Goal: Information Seeking & Learning: Learn about a topic

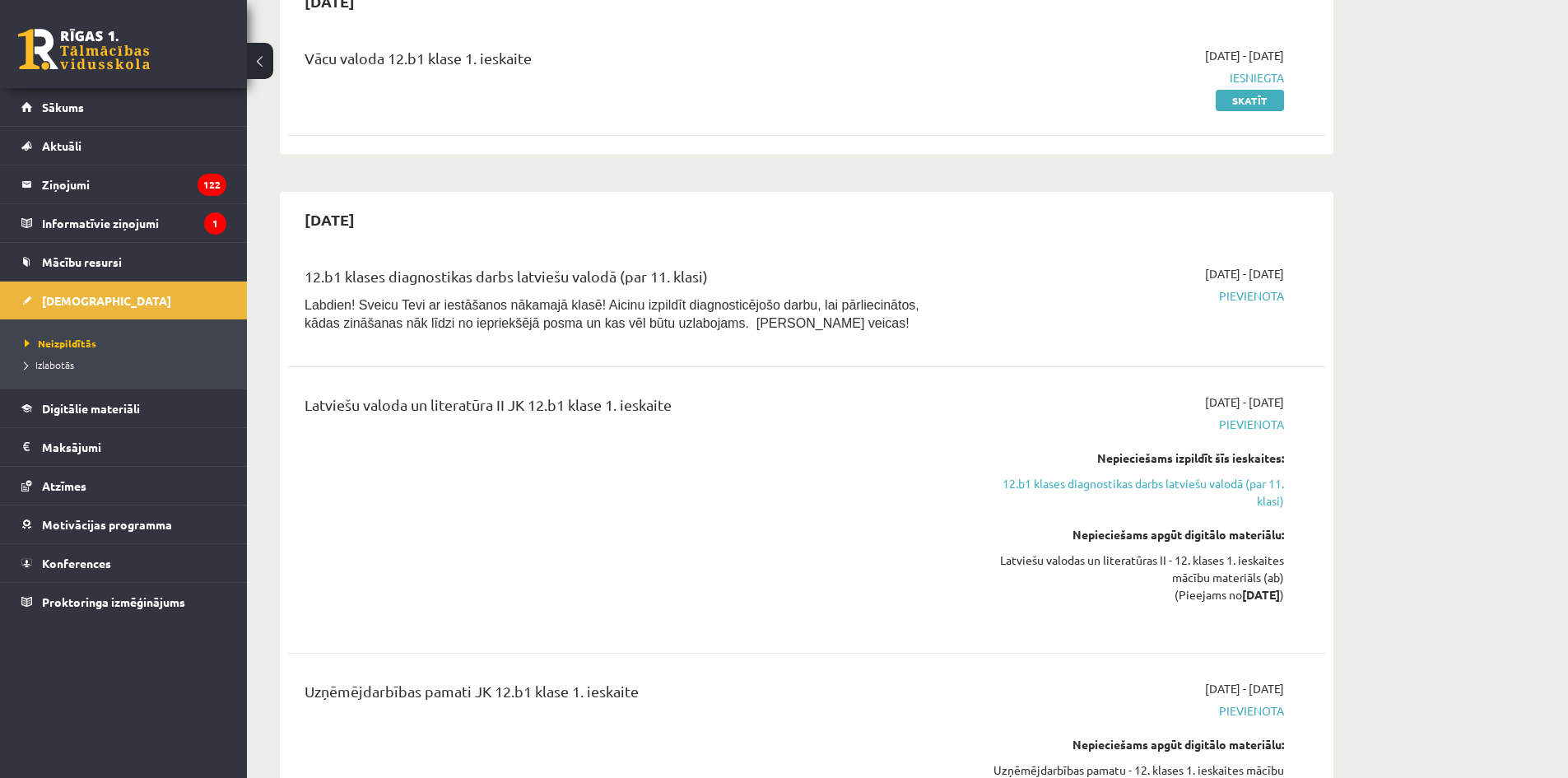
scroll to position [510, 0]
click at [82, 408] on span "Digitālie materiāli" at bounding box center [92, 408] width 98 height 14
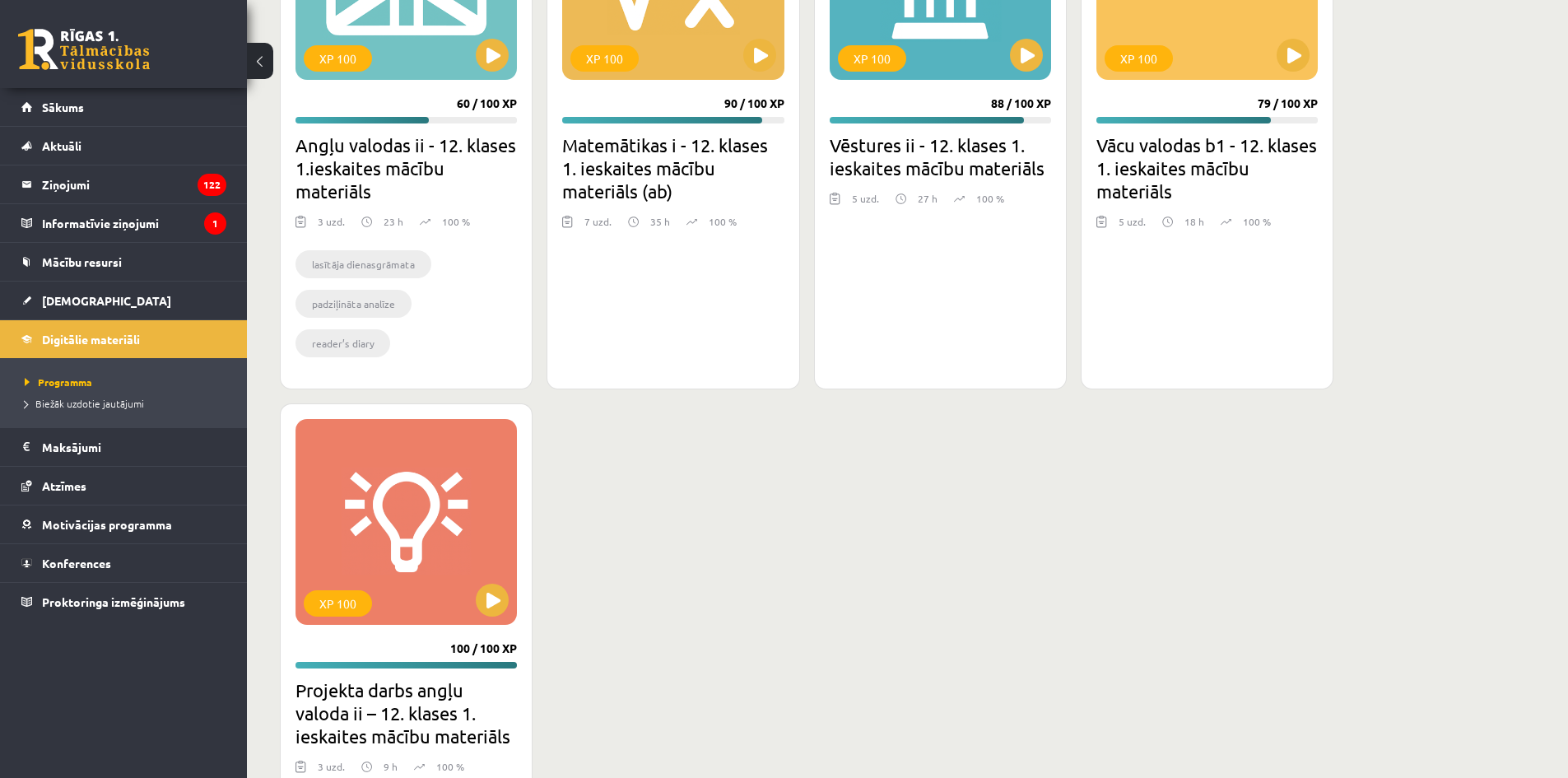
scroll to position [1286, 0]
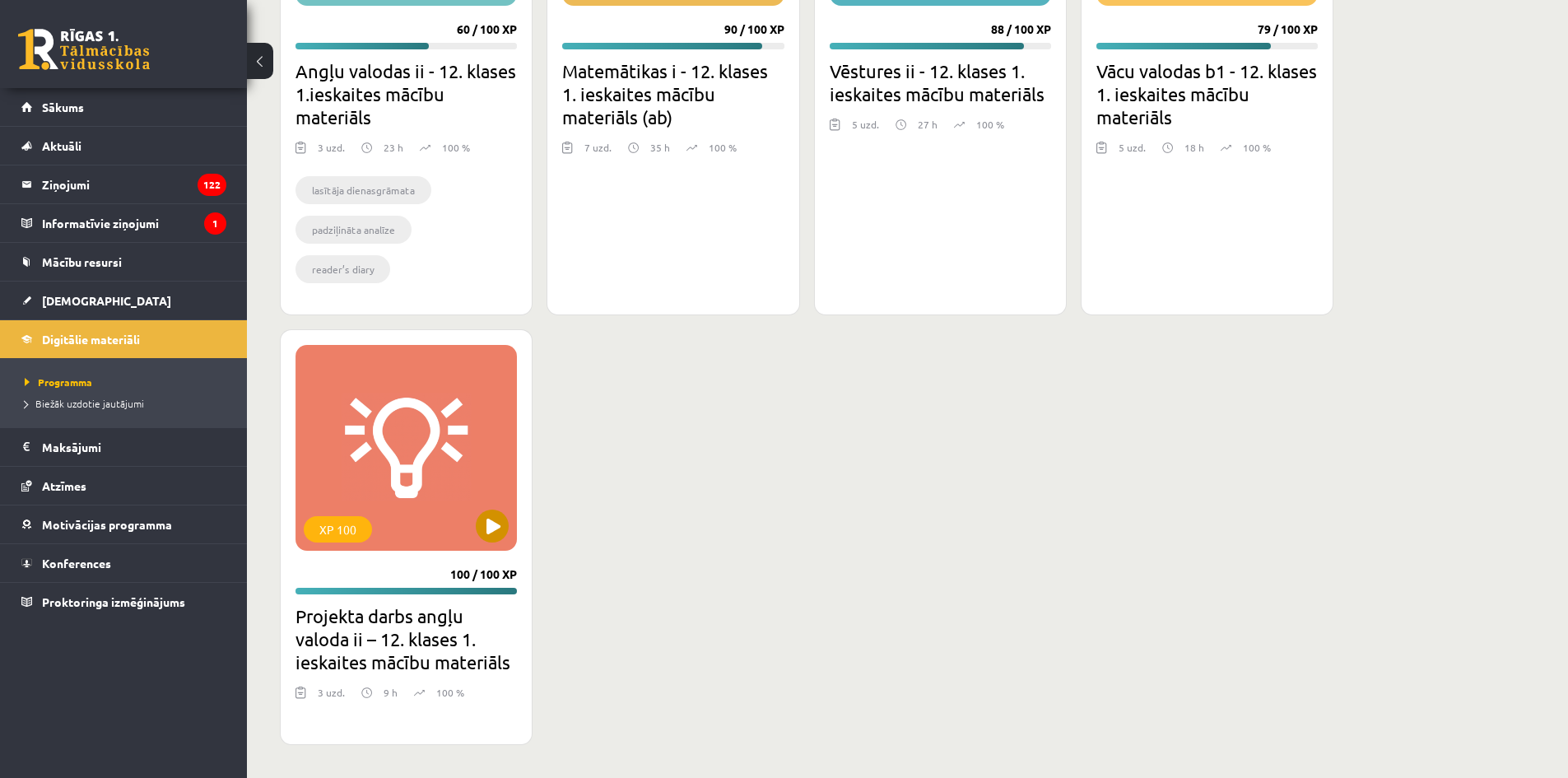
click at [422, 440] on div "XP 100" at bounding box center [405, 448] width 221 height 206
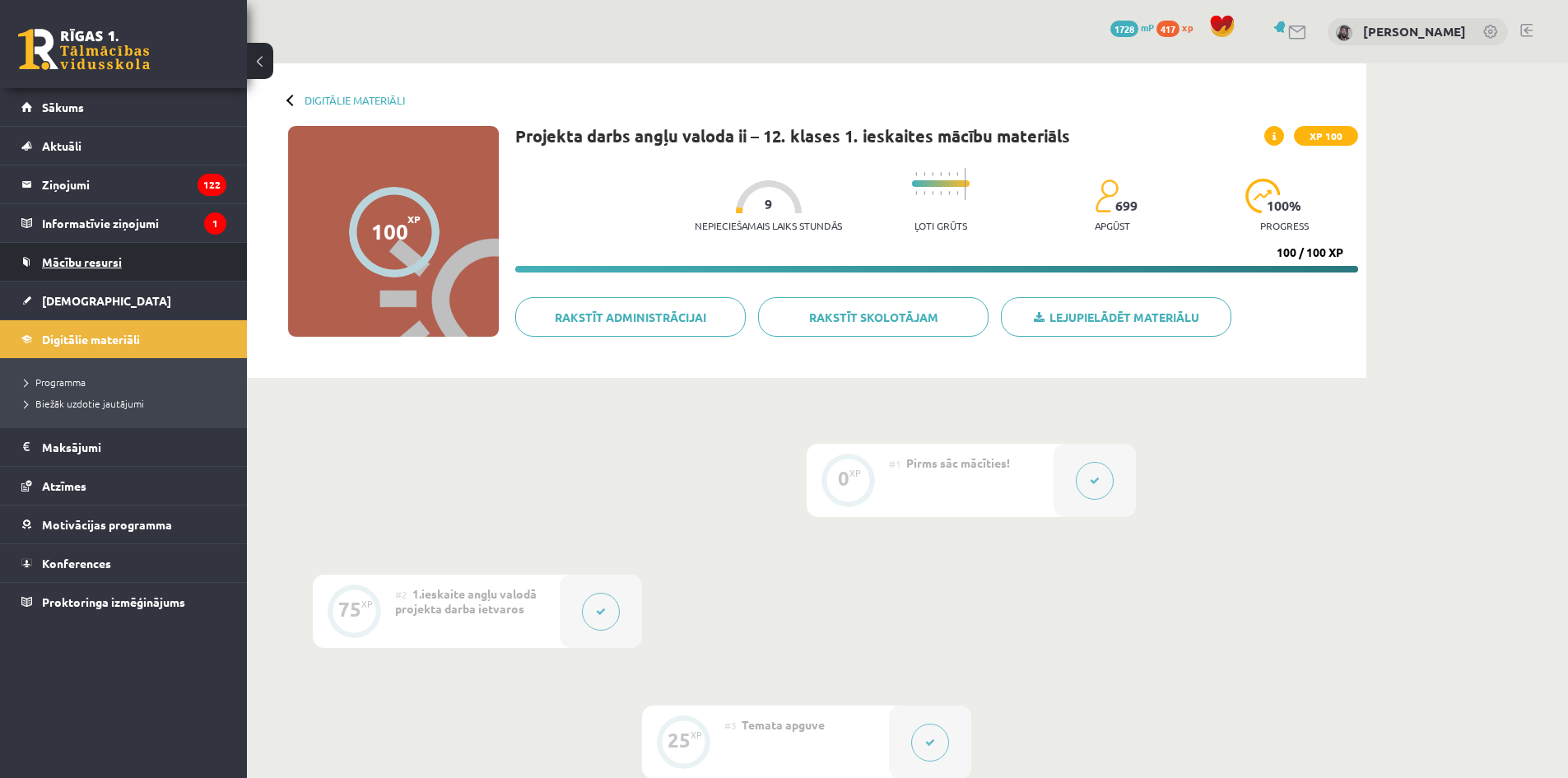
click at [77, 255] on span "Mācību resursi" at bounding box center [82, 261] width 80 height 14
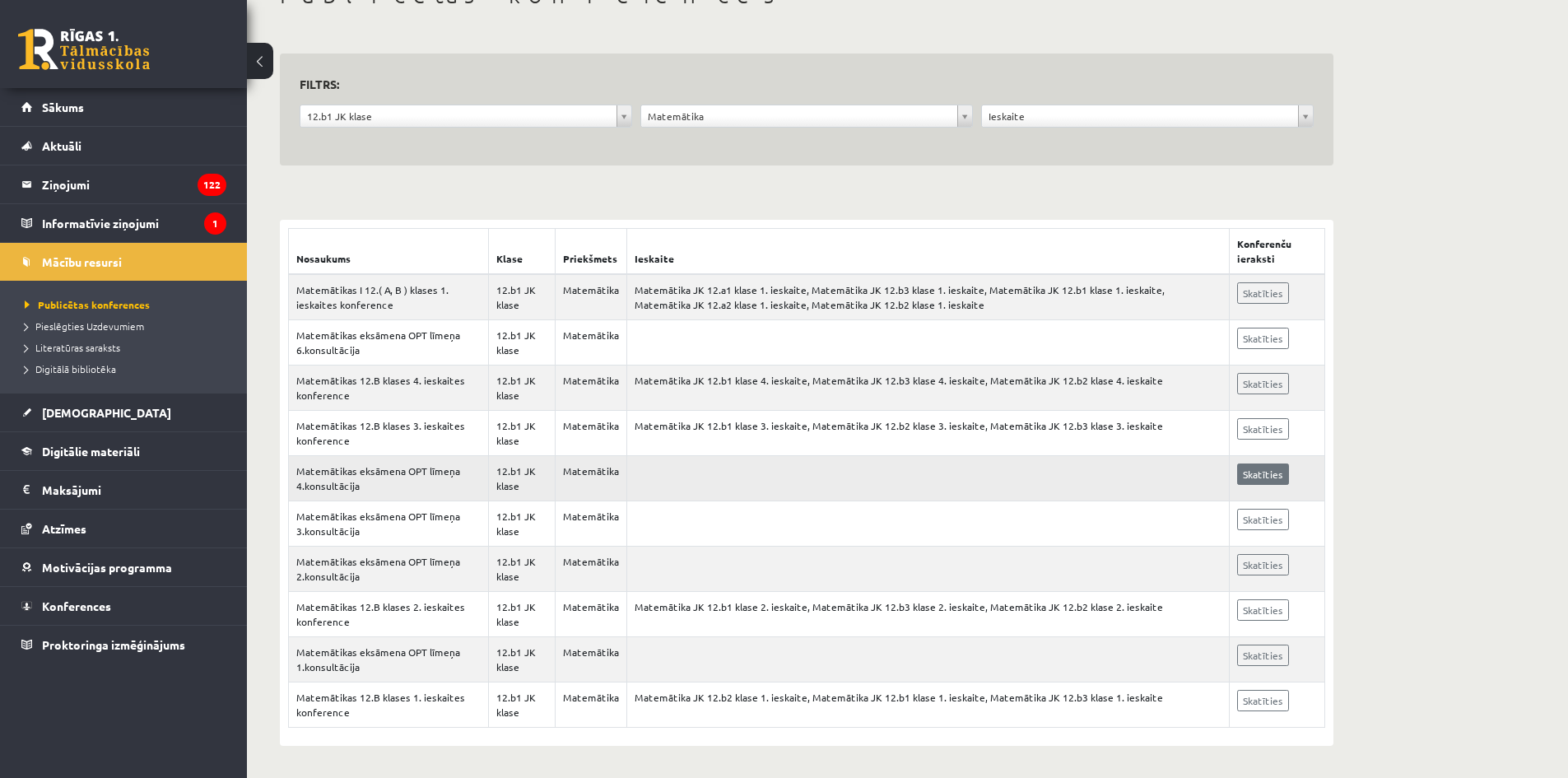
scroll to position [116, 0]
